Goal: Find specific page/section: Find specific page/section

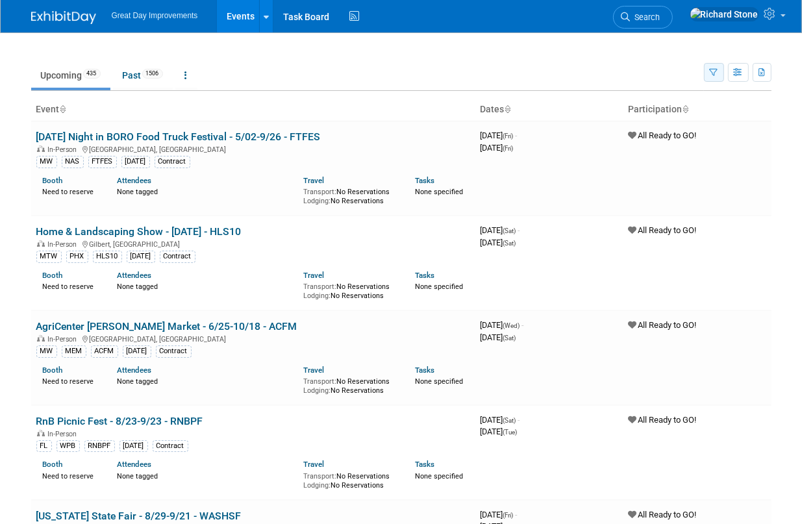
click at [715, 76] on icon "button" at bounding box center [713, 73] width 8 height 8
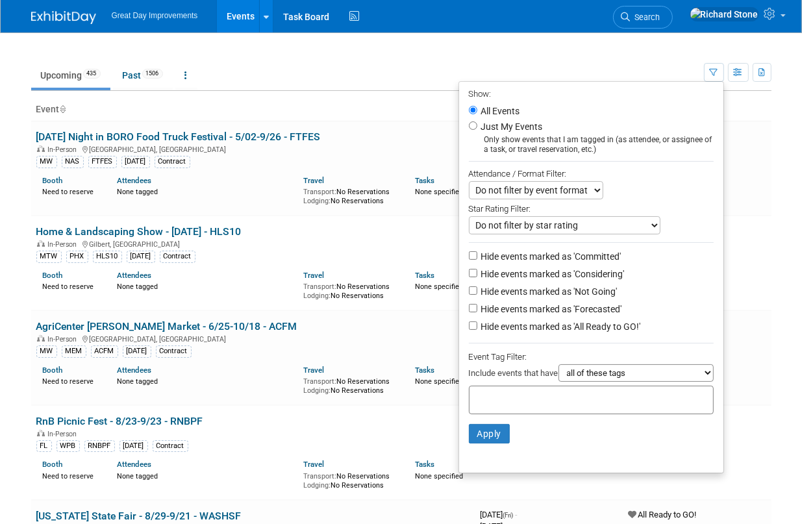
click at [568, 414] on li "Apply Clear Filters" at bounding box center [591, 433] width 264 height 39
click at [567, 402] on input "text" at bounding box center [527, 397] width 104 height 13
type input "mt"
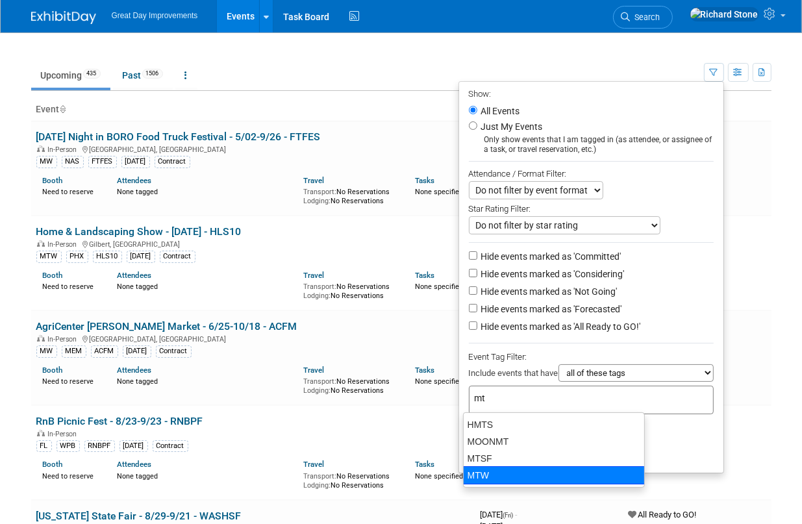
click at [496, 473] on div "MTW" at bounding box center [554, 475] width 182 height 18
type input "MTW"
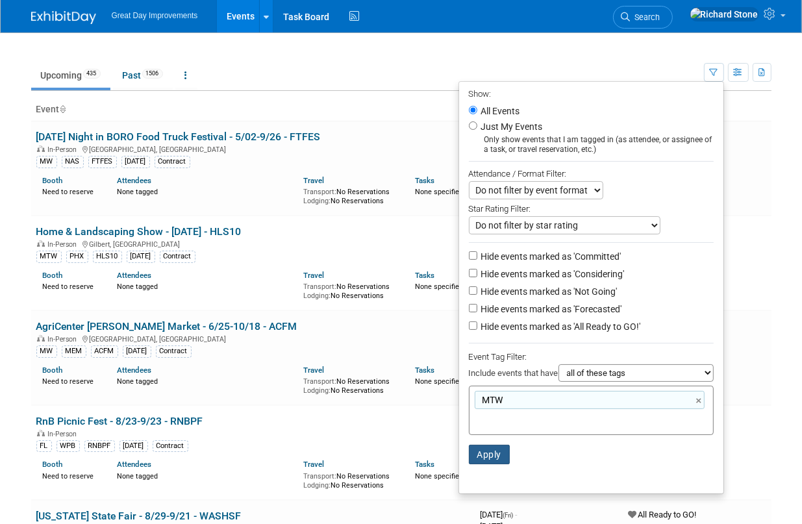
click at [493, 451] on button "Apply" at bounding box center [490, 454] width 42 height 19
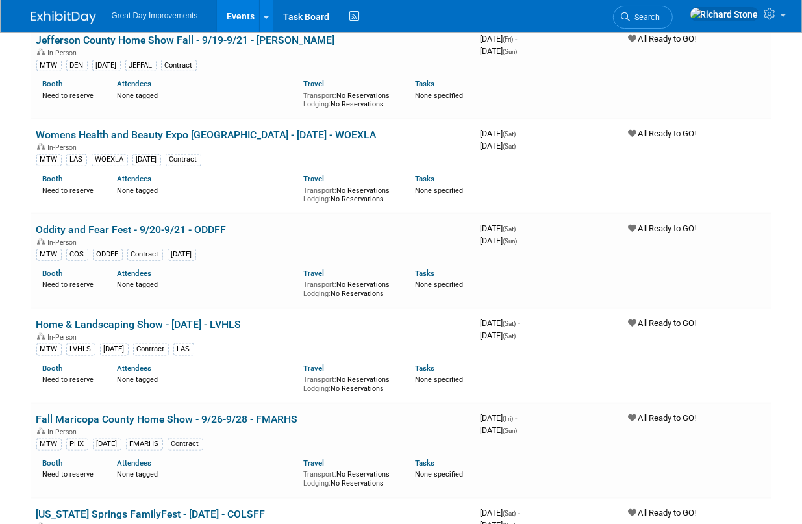
scroll to position [1264, 0]
